Goal: Transaction & Acquisition: Purchase product/service

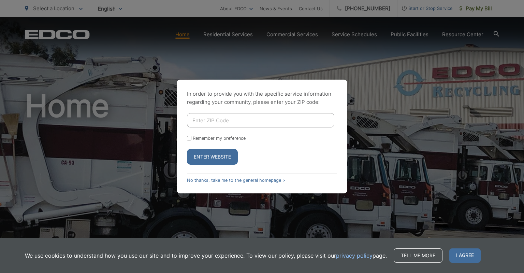
click at [208, 117] on input "Enter ZIP Code" at bounding box center [260, 120] width 147 height 14
type input "92020"
click at [214, 155] on button "Enter Website" at bounding box center [212, 157] width 51 height 16
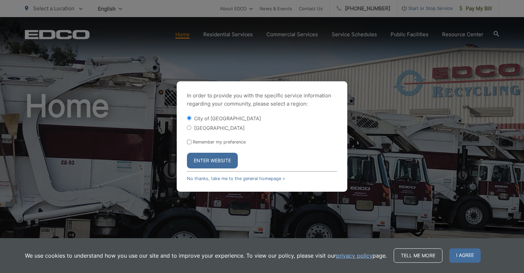
click at [213, 155] on button "Enter Website" at bounding box center [212, 161] width 51 height 16
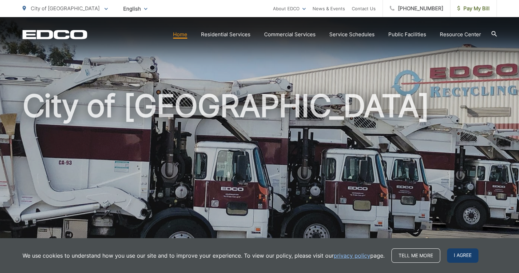
click at [457, 257] on span "I agree" at bounding box center [462, 255] width 31 height 14
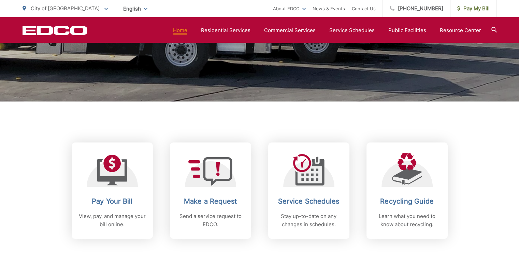
scroll to position [247, 0]
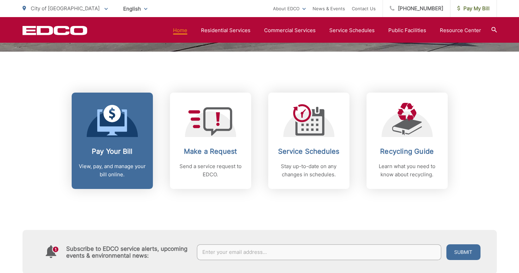
click at [113, 157] on div "Pay Your Bill View, pay, and manage your bill online." at bounding box center [113, 162] width 68 height 31
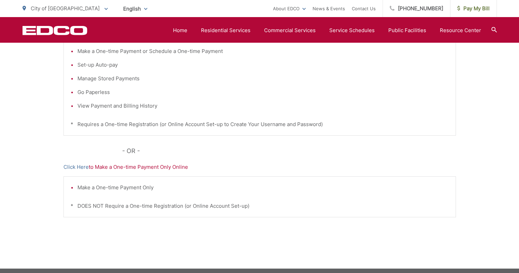
scroll to position [178, 0]
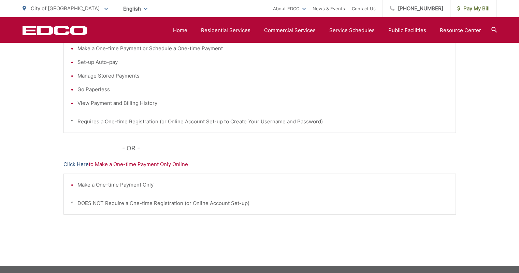
click at [82, 165] on link "Click Here" at bounding box center [75, 164] width 25 height 8
